Goal: Task Accomplishment & Management: Manage account settings

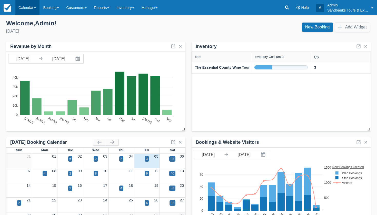
click at [21, 9] on link "Calendar" at bounding box center [27, 7] width 25 height 15
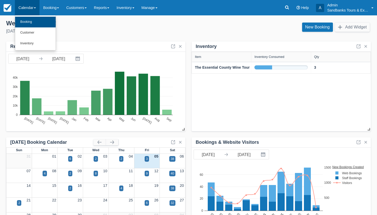
click at [22, 22] on link "Booking" at bounding box center [35, 22] width 40 height 11
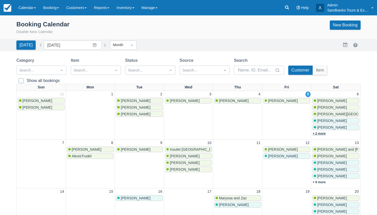
click at [319, 132] on link "+ 2 more" at bounding box center [318, 134] width 13 height 4
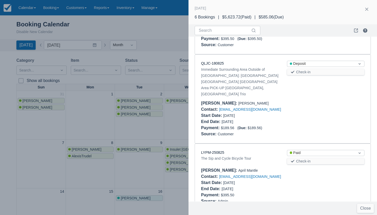
scroll to position [262, 0]
click at [158, 39] on div at bounding box center [188, 107] width 377 height 215
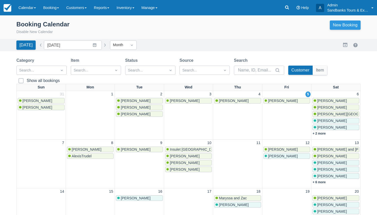
click at [338, 25] on link "New Booking" at bounding box center [345, 24] width 31 height 9
click at [321, 134] on link "+ 2 more" at bounding box center [318, 134] width 13 height 4
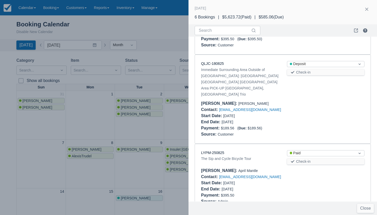
scroll to position [262, 0]
click at [153, 25] on div at bounding box center [188, 107] width 377 height 215
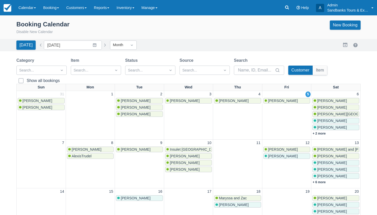
scroll to position [0, 0]
click at [319, 132] on link "+ 2 more" at bounding box center [318, 134] width 13 height 4
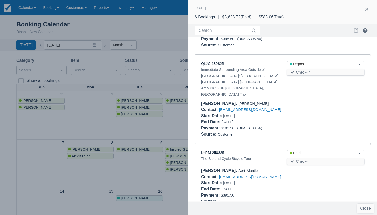
scroll to position [262, 0]
click at [167, 67] on div at bounding box center [188, 107] width 377 height 215
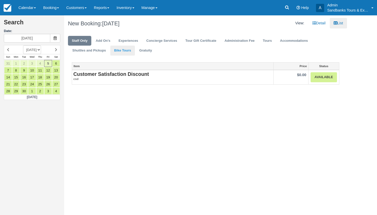
click at [116, 53] on link "Bike Tours" at bounding box center [122, 51] width 25 height 10
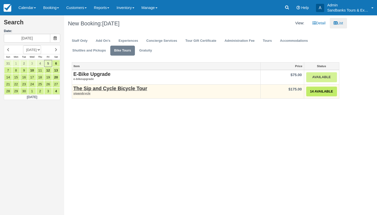
click at [328, 91] on link "14 Available" at bounding box center [321, 92] width 31 height 10
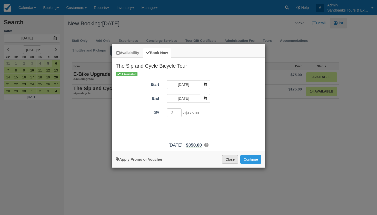
click at [232, 164] on button "Close" at bounding box center [230, 159] width 16 height 9
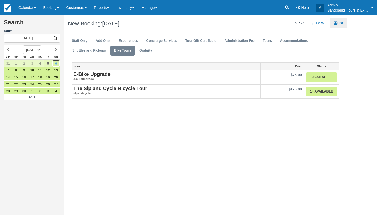
click at [58, 63] on link "6" at bounding box center [56, 63] width 8 height 7
type input "09/06/25"
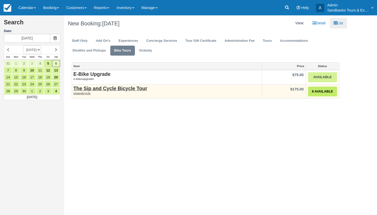
click at [325, 91] on link "8 Available" at bounding box center [322, 92] width 29 height 10
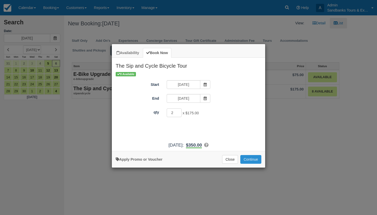
click at [246, 164] on button "Continue" at bounding box center [250, 159] width 21 height 9
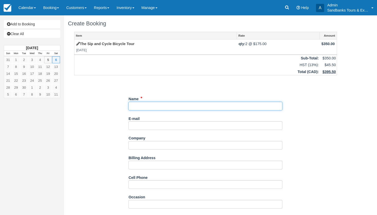
click at [176, 109] on input "Name" at bounding box center [205, 106] width 154 height 9
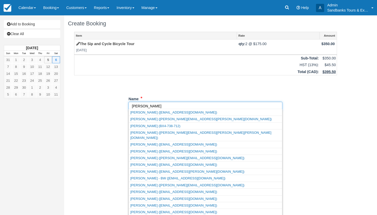
type input "Susan"
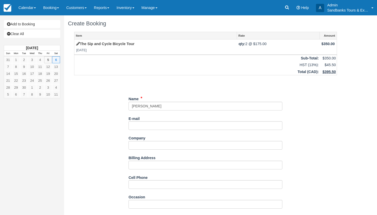
click at [95, 108] on div "Item Rate Amount The Sip and Cycle Bicycle Tour Sat Sept 6, 2025 qty: 2 @ $175.…" at bounding box center [205, 189] width 275 height 315
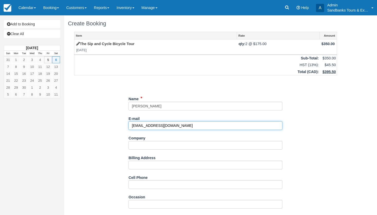
type input "[EMAIL_ADDRESS][DOMAIN_NAME]"
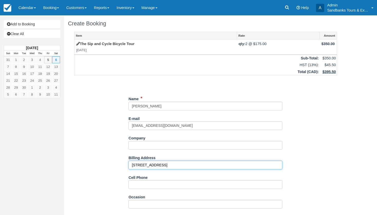
type input "3147 Morgans Road"
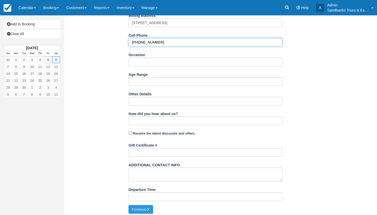
scroll to position [142, 0]
type input "905-242-1442"
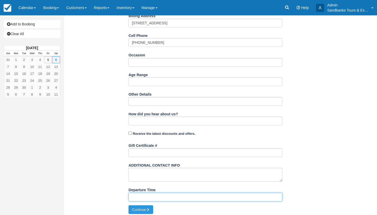
click at [153, 198] on input "Departure Time" at bounding box center [205, 197] width 154 height 9
type input "11:00am at 81 Cleminson Street"
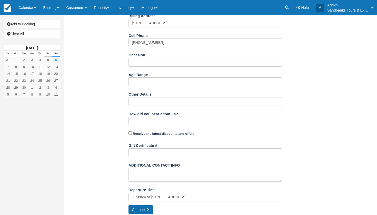
click at [145, 205] on button "Continue" at bounding box center [140, 209] width 25 height 9
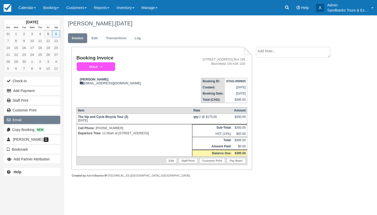
click at [23, 117] on button "Email" at bounding box center [32, 120] width 56 height 8
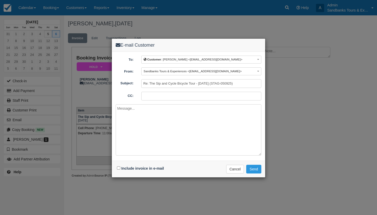
click at [139, 111] on textarea at bounding box center [189, 129] width 146 height 51
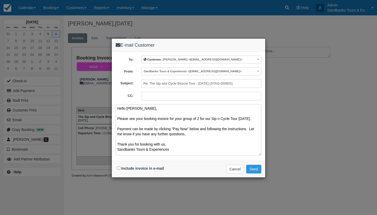
type textarea "Hello [PERSON_NAME], Please see your booking invoice for your group of 2 for ou…"
click at [118, 167] on input "Include invoice in e-mail" at bounding box center [118, 167] width 3 height 3
checkbox input "true"
click at [252, 168] on button "Send" at bounding box center [253, 169] width 15 height 9
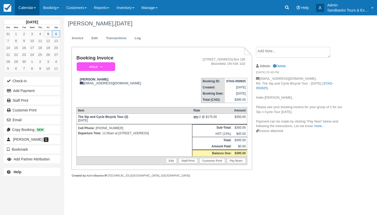
click at [32, 9] on link "Calendar" at bounding box center [27, 7] width 25 height 15
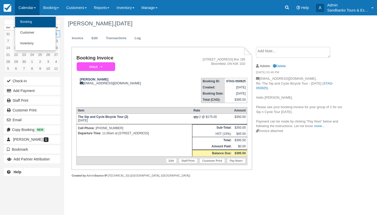
click at [33, 25] on link "Booking" at bounding box center [35, 22] width 40 height 11
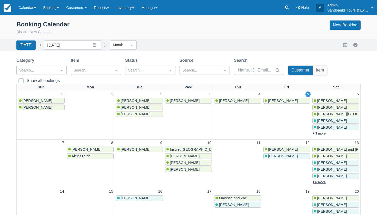
click at [317, 180] on link "+ 6 more" at bounding box center [318, 182] width 13 height 4
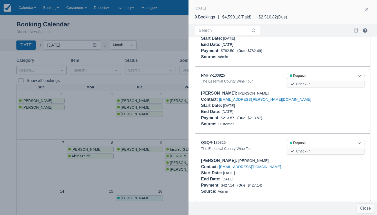
scroll to position [370, 0]
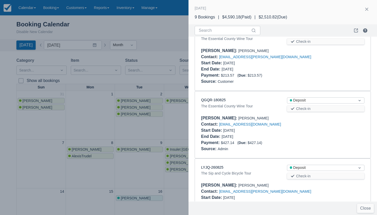
click at [210, 96] on div "QGQR-180825 The Essential County Wine Tour Status Deposit Check-in Booker : Van…" at bounding box center [283, 124] width 176 height 67
click at [210, 99] on link "QGQR-180825" at bounding box center [213, 100] width 25 height 4
click at [176, 39] on div at bounding box center [188, 107] width 377 height 215
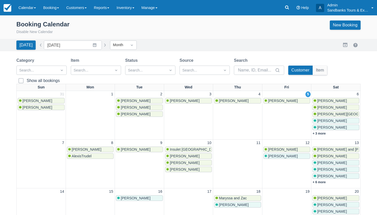
scroll to position [0, 0]
click at [321, 134] on link "+ 3 more" at bounding box center [318, 134] width 13 height 4
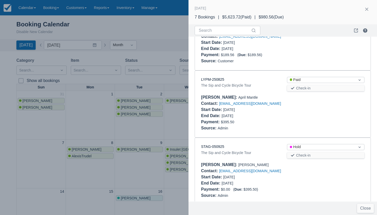
scroll to position [329, 0]
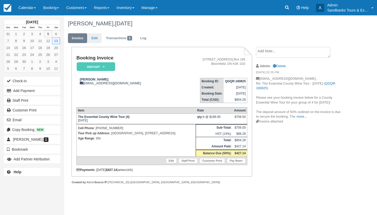
click at [94, 40] on link "Edit" at bounding box center [95, 38] width 14 height 10
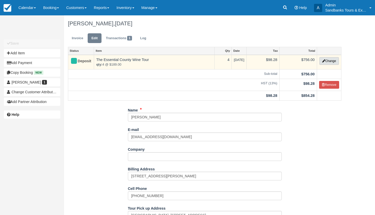
click at [331, 64] on button "Change" at bounding box center [328, 61] width 19 height 8
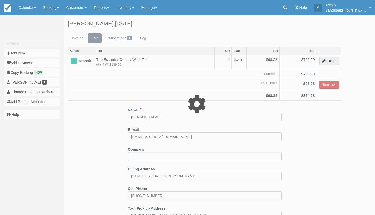
select select "2"
type input "756.00"
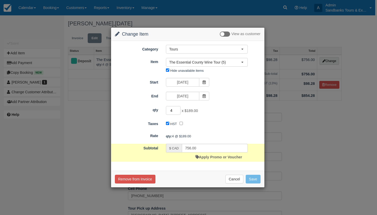
type input "3"
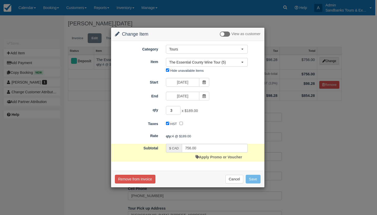
click at [179, 111] on input "3" at bounding box center [173, 110] width 15 height 9
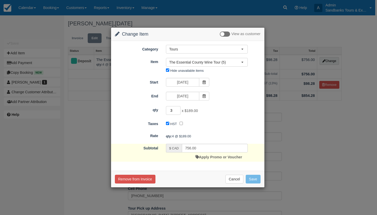
type input "567.00"
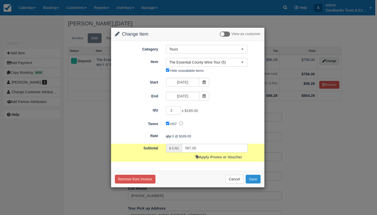
click at [255, 176] on button "Save" at bounding box center [252, 179] width 15 height 9
checkbox input "false"
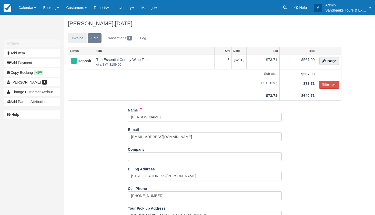
click at [81, 34] on link "Invoice" at bounding box center [77, 38] width 19 height 10
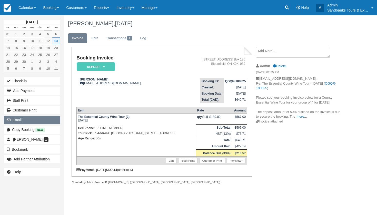
click at [32, 120] on button "Email" at bounding box center [32, 120] width 56 height 8
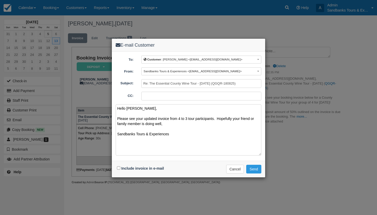
type textarea "Hello Vanessa, Please see your updated invoice from 4 to 3 tour participants. H…"
click at [118, 167] on input "Include invoice in e-mail" at bounding box center [118, 167] width 3 height 3
checkbox input "true"
drag, startPoint x: 153, startPoint y: 124, endPoint x: 214, endPoint y: 118, distance: 61.8
click at [214, 118] on textarea "Hello Vanessa, Please see your updated invoice from 4 to 3 tour participants. H…" at bounding box center [189, 129] width 146 height 51
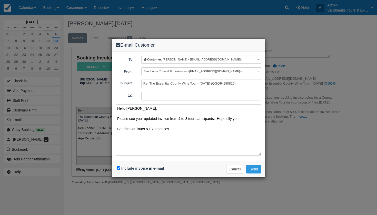
drag, startPoint x: 238, startPoint y: 119, endPoint x: 214, endPoint y: 119, distance: 23.8
click at [214, 119] on textarea "Hello Vanessa, Please see your updated invoice from 4 to 3 tour participants. H…" at bounding box center [189, 129] width 146 height 51
click at [198, 131] on textarea "Hello Vanessa, Please see your updated invoice from 4 to 3 tour participants. S…" at bounding box center [189, 129] width 146 height 51
click at [170, 123] on textarea "Hello Vanessa, Please see your updated invoice from 4 to 3 tour participants. S…" at bounding box center [189, 129] width 146 height 51
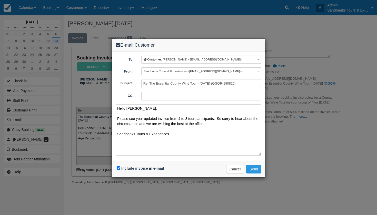
click at [170, 123] on textarea "Hello Vanessa, Please see your updated invoice from 4 to 3 tour participants. S…" at bounding box center [189, 129] width 146 height 51
drag, startPoint x: 207, startPoint y: 122, endPoint x: 189, endPoint y: 123, distance: 17.2
click at [189, 123] on textarea "Hello Vanessa, Please see your updated invoice from 4 to 3 tour participants. S…" at bounding box center [189, 129] width 146 height 51
click at [201, 122] on textarea "Hello Vanessa, Please see your updated invoice from 4 to 3 tour participants. S…" at bounding box center [189, 129] width 146 height 51
type textarea "Hello Vanessa, Please see your updated invoice from 4 to 3 tour participants. S…"
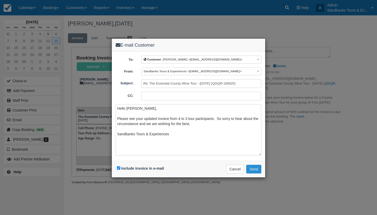
click at [252, 168] on button "Send" at bounding box center [253, 169] width 15 height 9
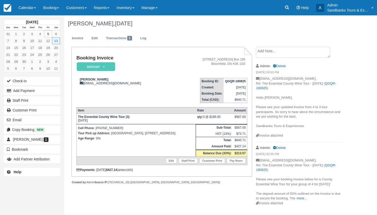
click at [200, 39] on ul "Invoice Edit Transactions 1 Log" at bounding box center [205, 39] width 275 height 15
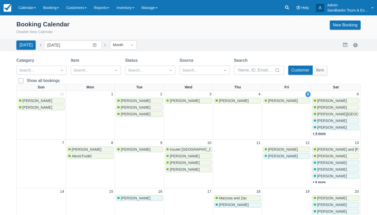
click at [322, 132] on link "+ 4 more" at bounding box center [318, 134] width 13 height 4
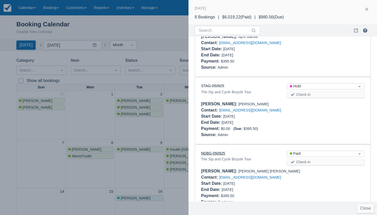
scroll to position [396, 0]
click at [217, 151] on link "NDBG-050925" at bounding box center [213, 153] width 24 height 4
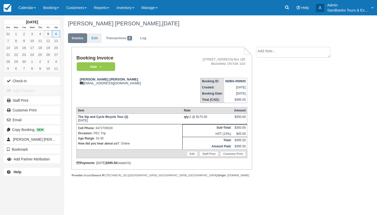
click at [91, 39] on link "Edit" at bounding box center [95, 38] width 14 height 10
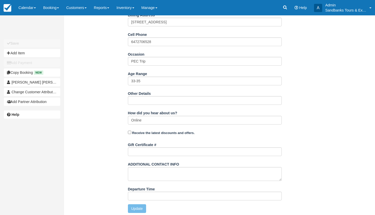
scroll to position [154, 0]
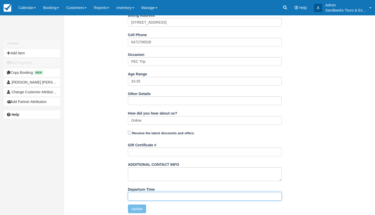
click at [141, 198] on input "Departure Time" at bounding box center [205, 196] width 154 height 9
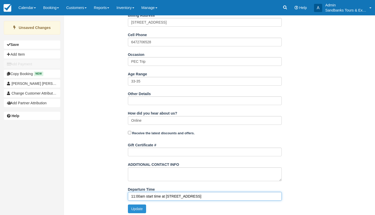
type input "11:00am start time at 81 Cleminson Street"
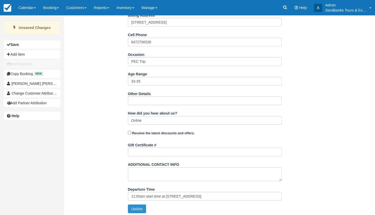
click at [135, 208] on button "Update" at bounding box center [137, 208] width 18 height 9
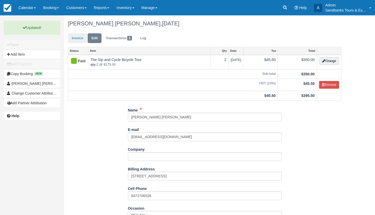
scroll to position [0, 0]
click at [83, 40] on link "Invoice" at bounding box center [77, 38] width 19 height 10
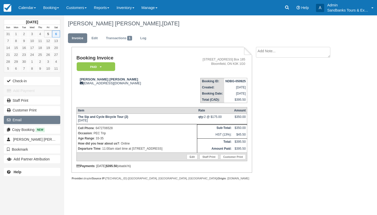
click at [27, 123] on button "Email" at bounding box center [32, 120] width 56 height 8
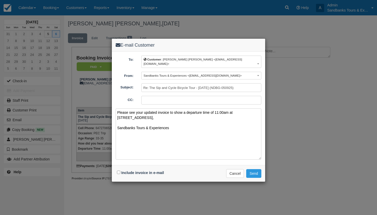
type textarea "Please see your updated invoice to show a departure time of 11:00am at 81 Clemi…"
click at [119, 171] on input "Include invoice in e-mail" at bounding box center [118, 172] width 3 height 3
checkbox input "true"
click at [255, 169] on button "Send" at bounding box center [253, 173] width 15 height 9
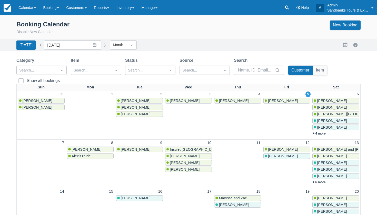
click at [325, 134] on link "+ 4 more" at bounding box center [318, 134] width 13 height 4
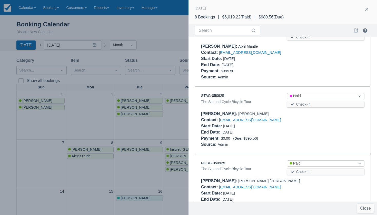
scroll to position [386, 0]
click at [129, 28] on div at bounding box center [188, 107] width 377 height 215
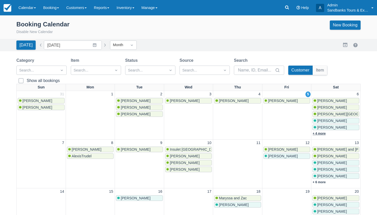
click at [320, 134] on link "+ 4 more" at bounding box center [318, 134] width 13 height 4
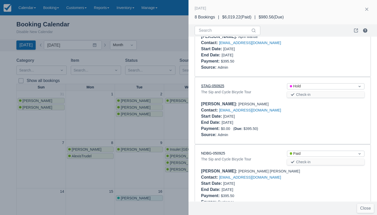
scroll to position [396, 0]
click at [218, 84] on link "STAG-050925" at bounding box center [212, 86] width 23 height 4
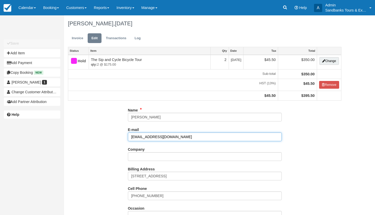
click at [163, 137] on input "[EMAIL_ADDRESS][DOMAIN_NAME]" at bounding box center [205, 136] width 154 height 9
click at [163, 137] on input "susannulcer@hotmail.ca" at bounding box center [205, 136] width 154 height 9
paste input "muld"
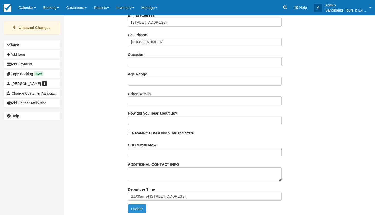
scroll to position [153, 0]
type input "[EMAIL_ADDRESS][DOMAIN_NAME]"
click at [136, 205] on button "Update" at bounding box center [137, 209] width 18 height 9
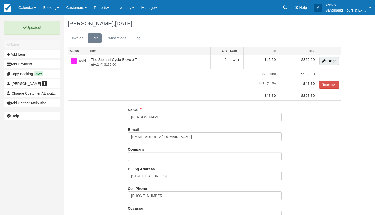
scroll to position [0, 0]
click at [80, 38] on link "Invoice" at bounding box center [77, 38] width 19 height 10
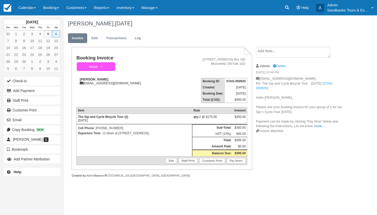
click at [316, 124] on link "more..." at bounding box center [319, 126] width 10 height 4
drag, startPoint x: 306, startPoint y: 143, endPoint x: 256, endPoint y: 97, distance: 67.6
click at [256, 97] on p "[EMAIL_ADDRESS][DOMAIN_NAME], Re: The Sip and Cycle Bicycle Tour - [DATE] ( STA…" at bounding box center [299, 114] width 86 height 76
copy p "Hello [PERSON_NAME], Please see your booking invoice for your group of 2 for ou…"
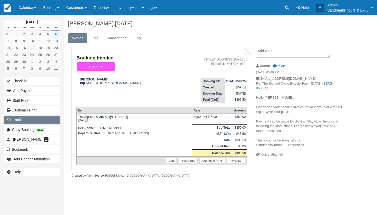
click at [26, 118] on button "Email" at bounding box center [32, 120] width 56 height 8
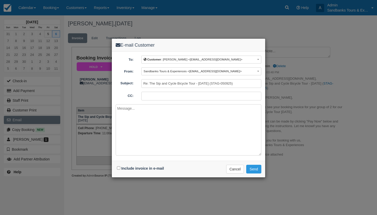
paste textarea "Hello Susan, Please see your booking invoice for your group of 2 for our Sip n …"
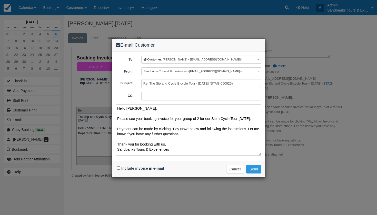
type textarea "Hello Susan, Please see your booking invoice for your group of 2 for our Sip n …"
click at [117, 167] on input "Include invoice in e-mail" at bounding box center [118, 167] width 3 height 3
checkbox input "true"
click at [257, 166] on button "Send" at bounding box center [253, 169] width 15 height 9
